Goal: Navigation & Orientation: Understand site structure

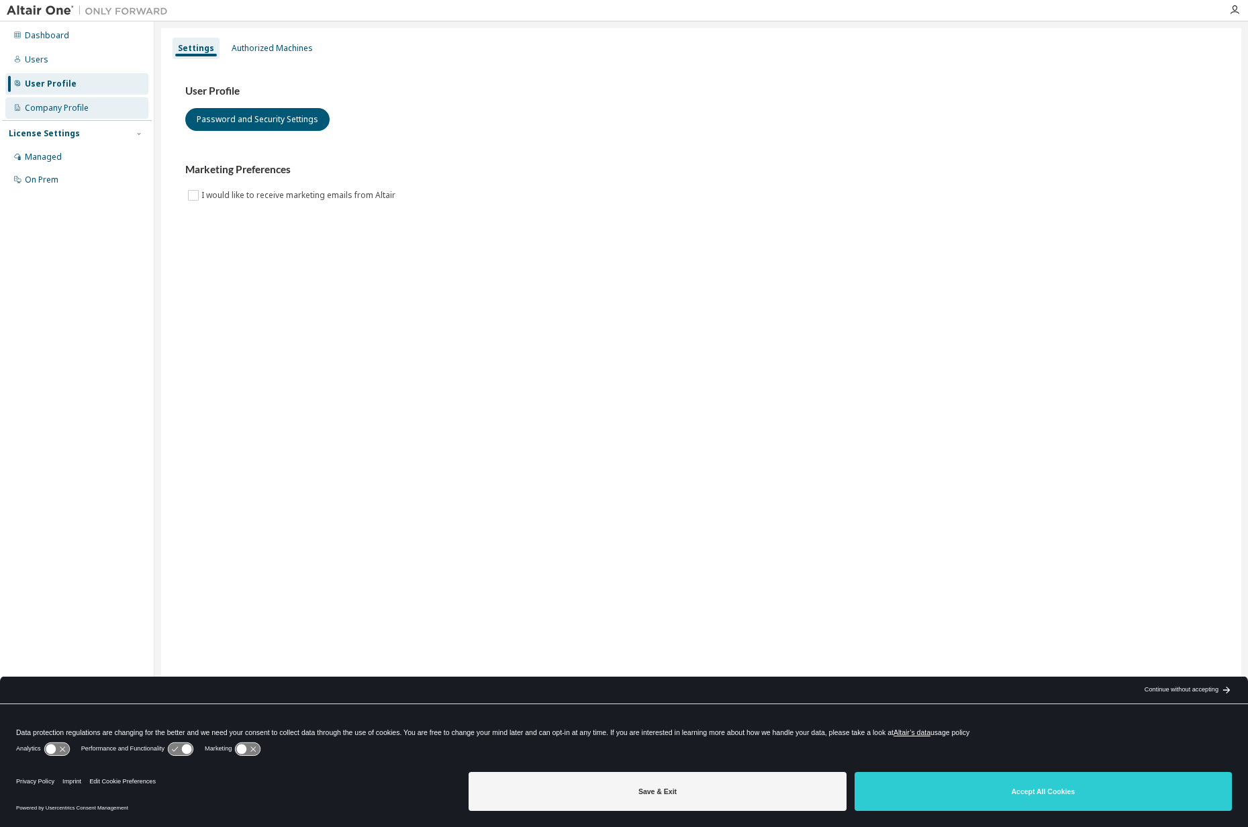
click at [50, 107] on div "Company Profile" at bounding box center [57, 108] width 64 height 11
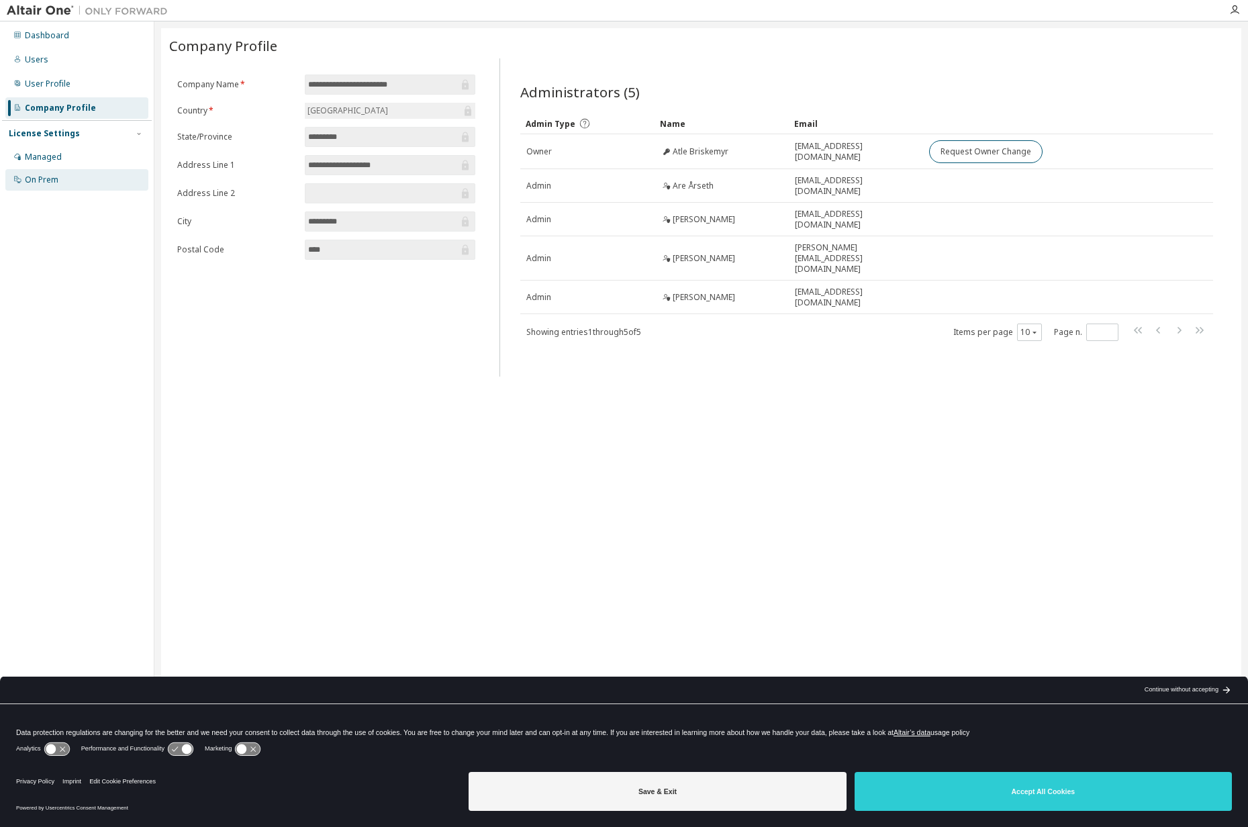
click at [40, 188] on div "On Prem" at bounding box center [76, 179] width 143 height 21
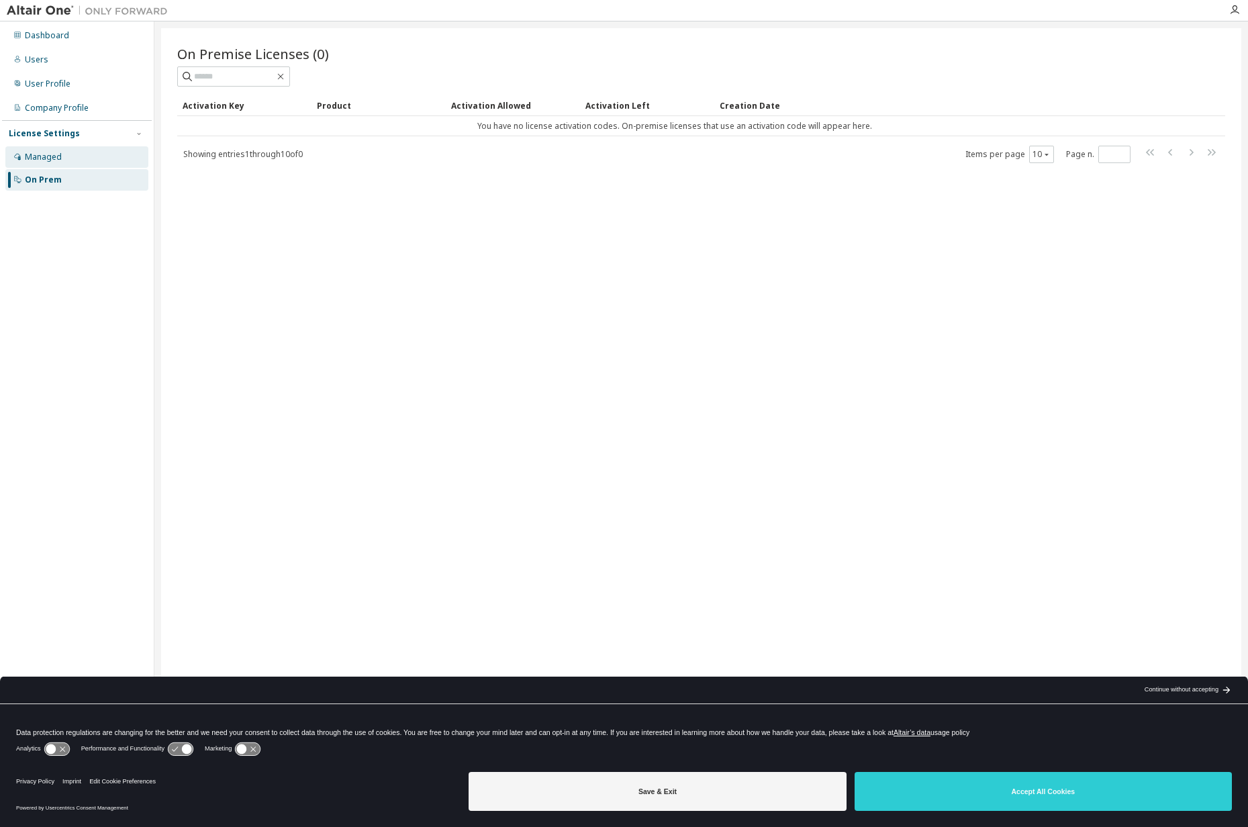
click at [40, 166] on div "Managed" at bounding box center [76, 156] width 143 height 21
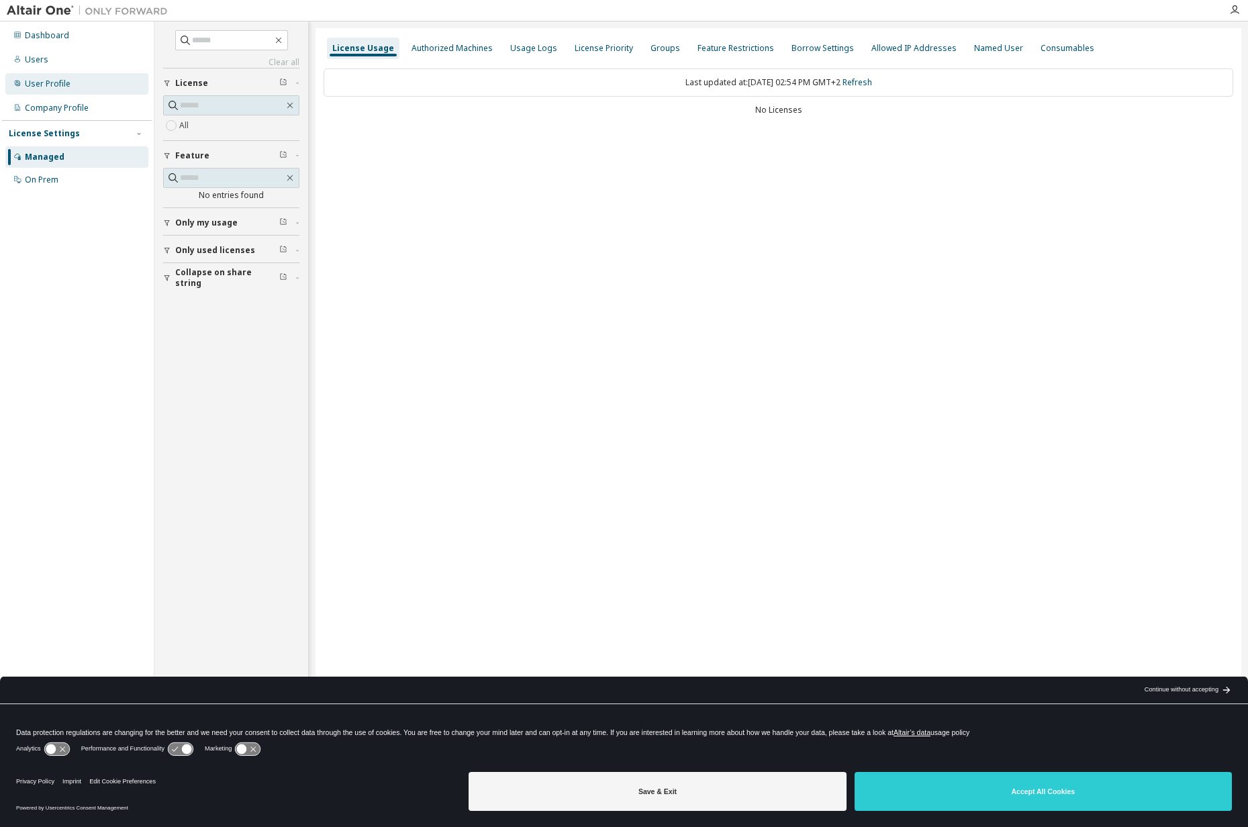
click at [38, 87] on div "User Profile" at bounding box center [48, 84] width 46 height 11
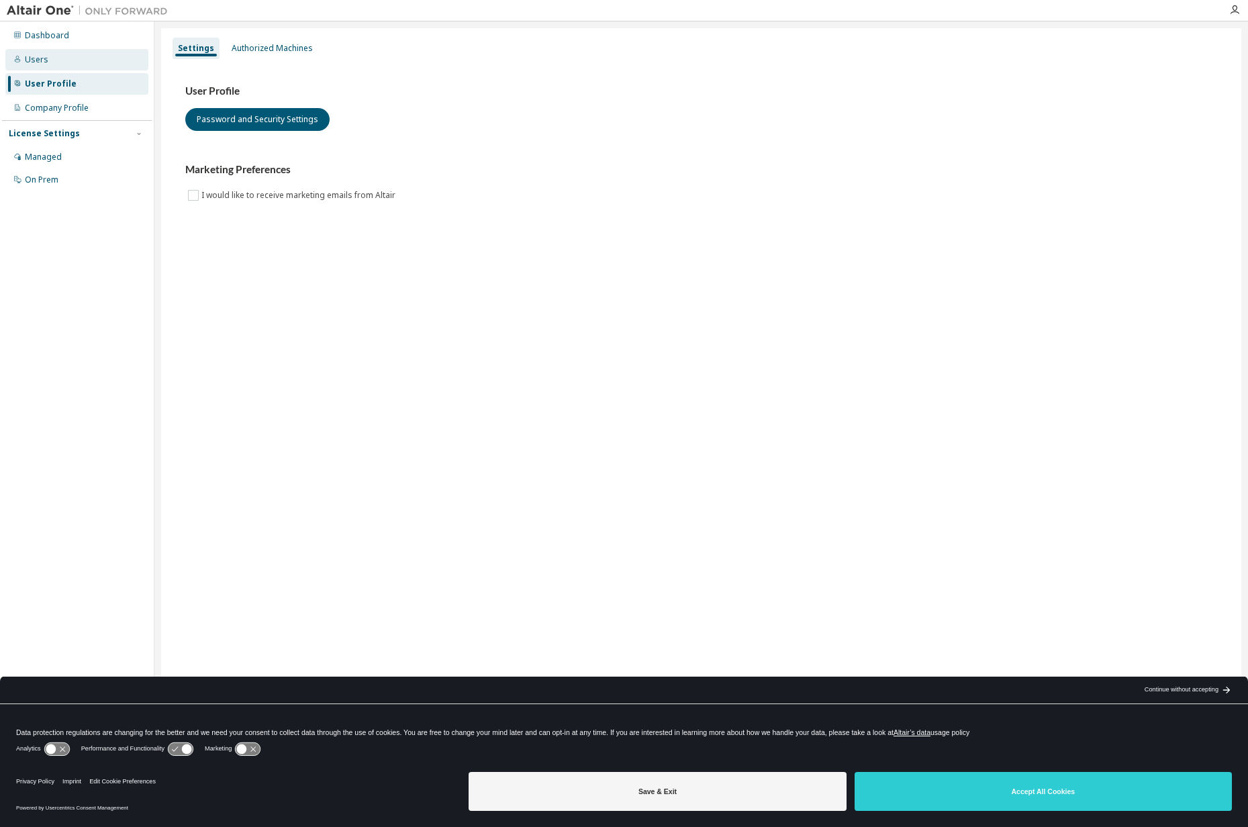
click at [38, 61] on div "Users" at bounding box center [37, 59] width 24 height 11
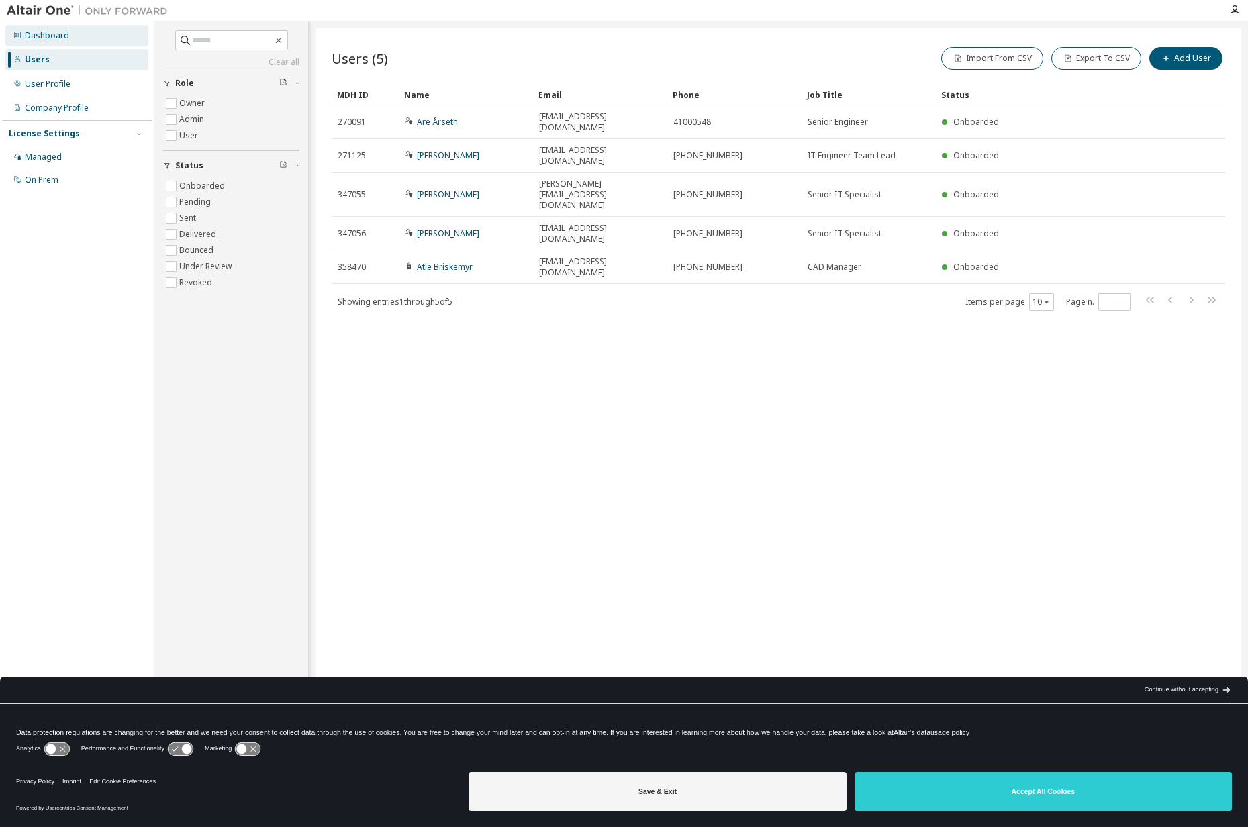
click at [46, 38] on div "Dashboard" at bounding box center [47, 35] width 44 height 11
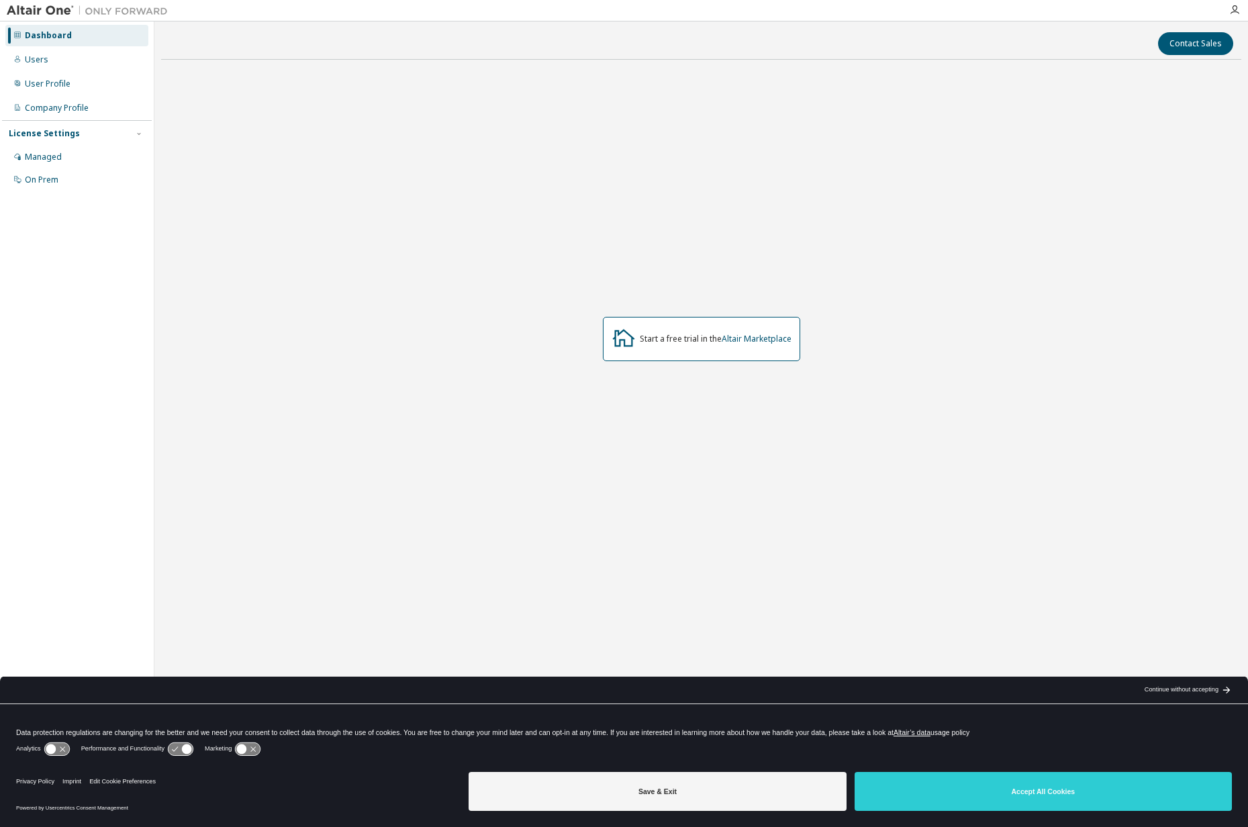
click at [46, 39] on div "Dashboard" at bounding box center [48, 35] width 47 height 11
click at [48, 9] on img at bounding box center [91, 10] width 168 height 13
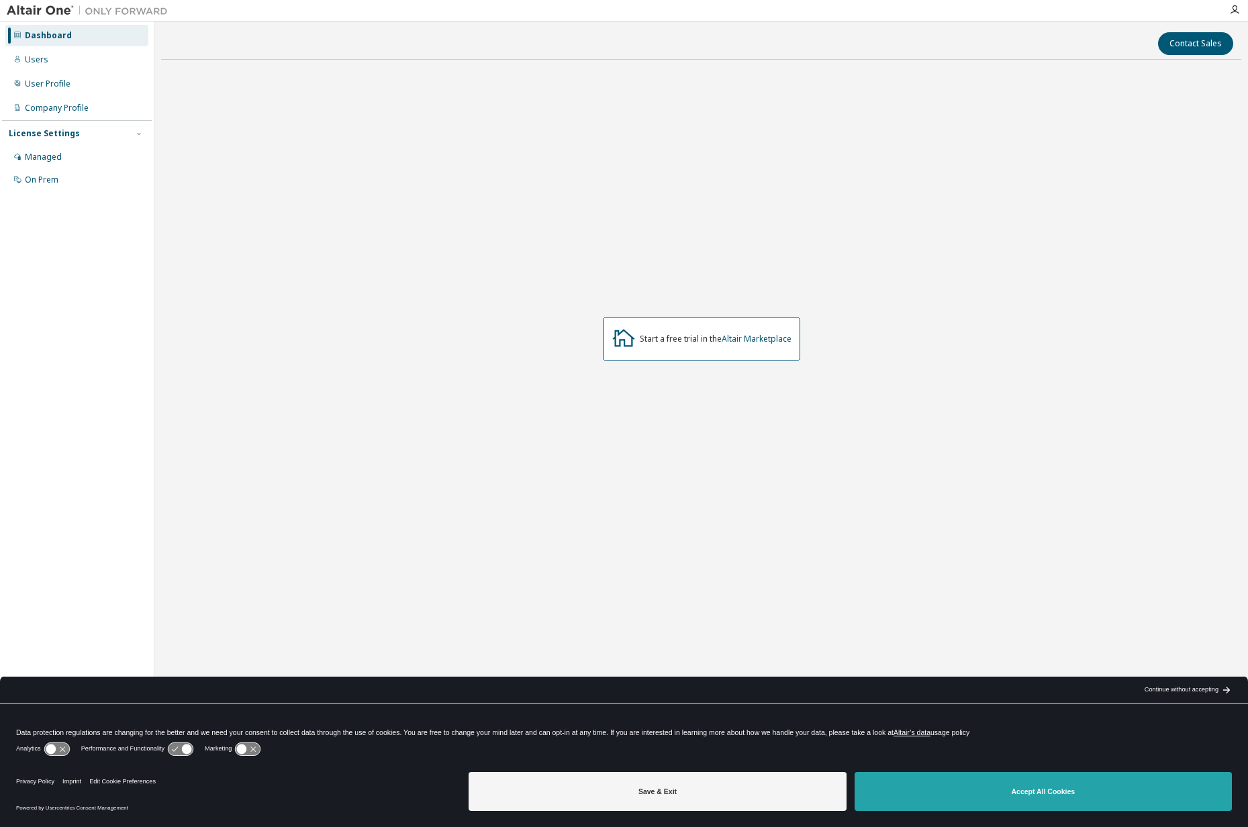
click at [990, 790] on button "Accept All Cookies" at bounding box center [1043, 791] width 377 height 39
